Goal: Find specific page/section: Find specific page/section

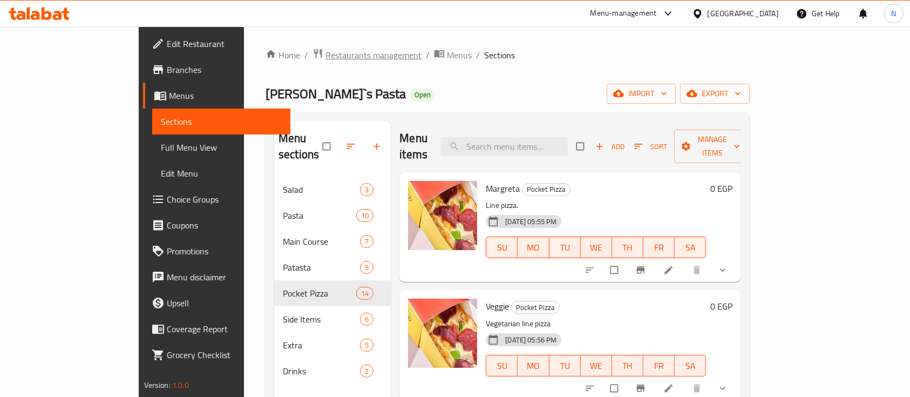
click at [326, 52] on span "Restaurants management" at bounding box center [374, 55] width 96 height 13
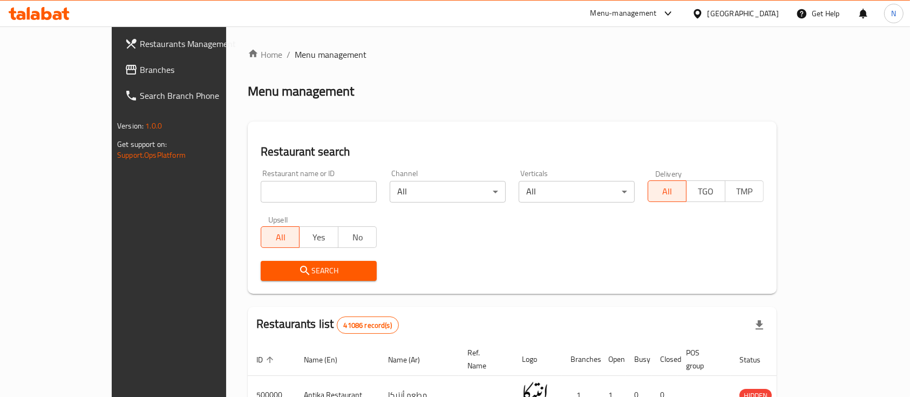
click at [266, 188] on input "search" at bounding box center [319, 192] width 116 height 22
type input "ث"
click button "Search" at bounding box center [319, 271] width 116 height 20
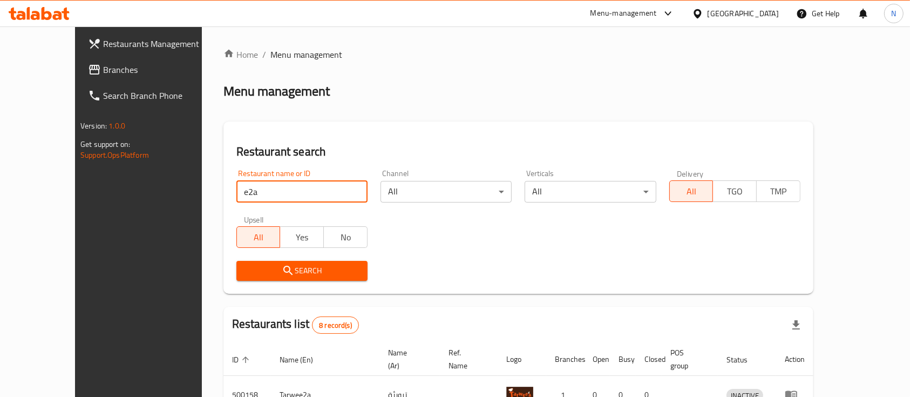
click at [241, 193] on input "e2a" at bounding box center [301, 192] width 131 height 22
type input "e2a coffee"
click button "Search" at bounding box center [301, 271] width 131 height 20
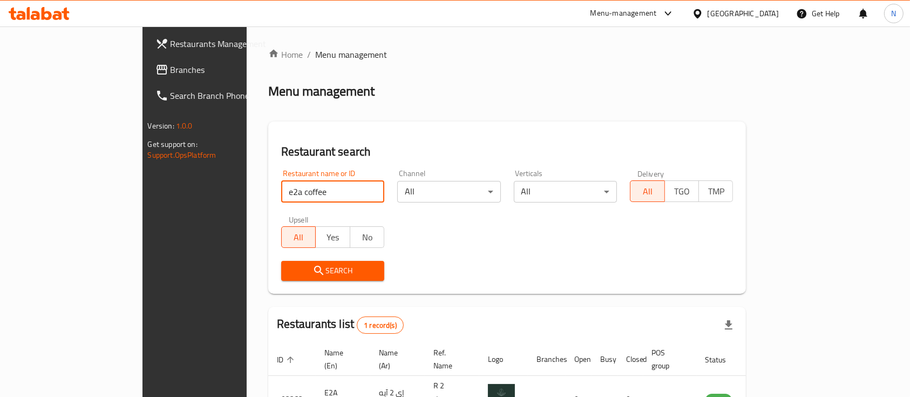
scroll to position [63, 0]
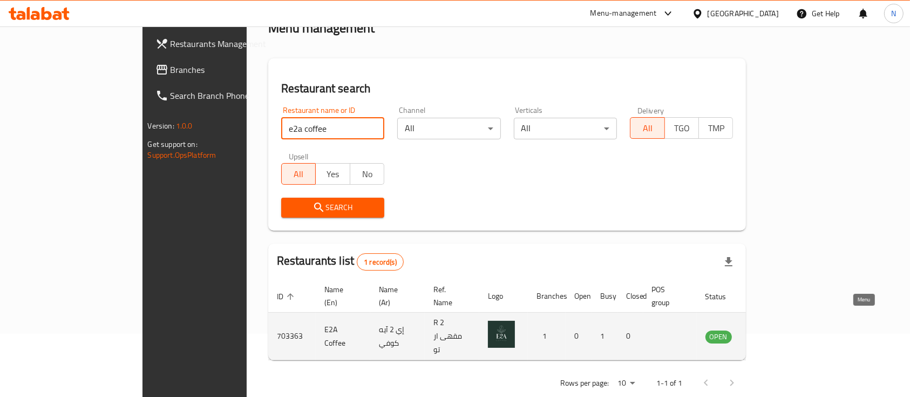
click at [775, 332] on icon "enhanced table" at bounding box center [769, 336] width 12 height 9
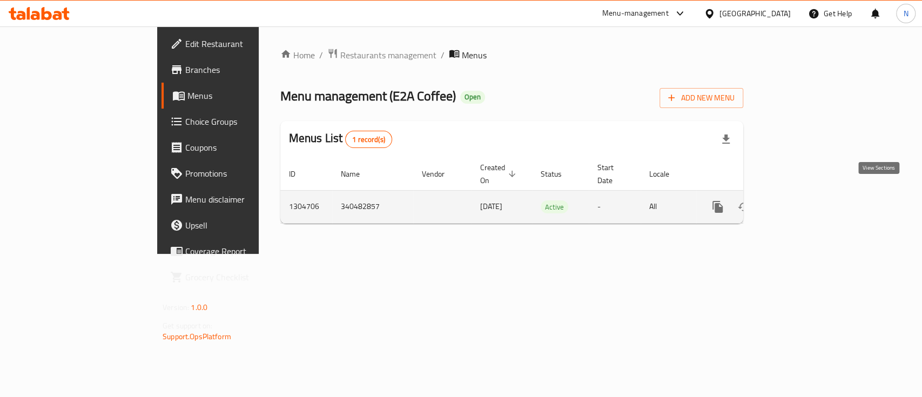
click at [802, 200] on icon "enhanced table" at bounding box center [795, 206] width 13 height 13
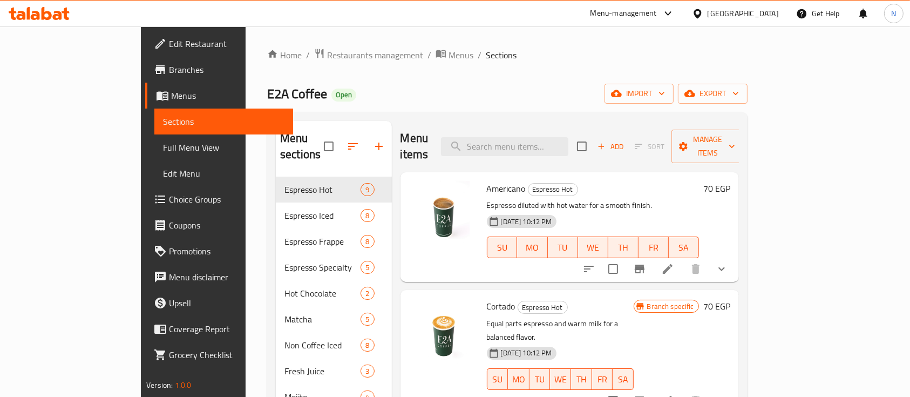
click at [267, 93] on span "E2A Coffee" at bounding box center [297, 94] width 60 height 24
copy span "E2A Coffee"
click at [327, 53] on span "Restaurants management" at bounding box center [375, 55] width 96 height 13
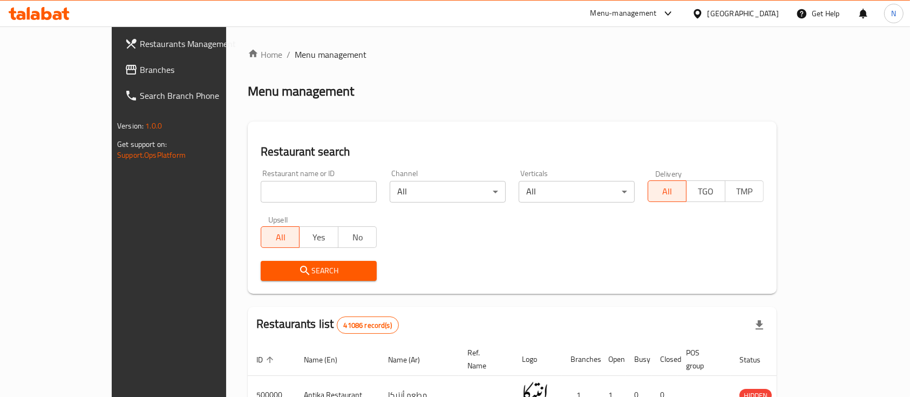
click at [308, 181] on input "search" at bounding box center [319, 192] width 116 height 22
paste input "E2A Coffee"
type input "E2A Coffee"
click button "Search" at bounding box center [319, 271] width 116 height 20
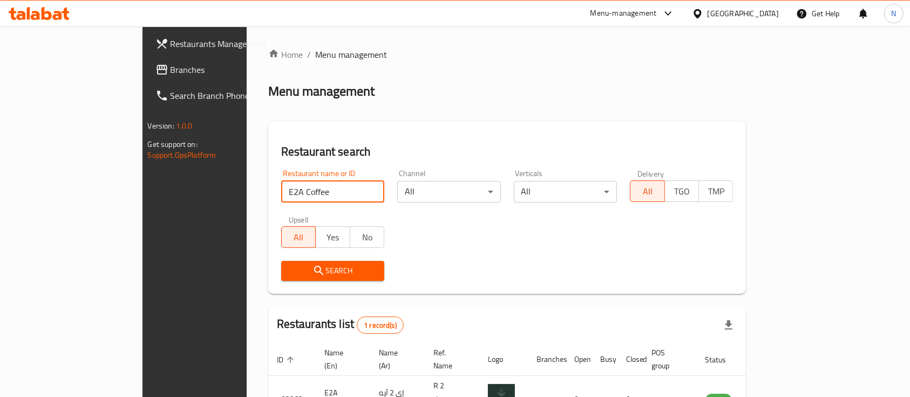
scroll to position [63, 0]
